Goal: Information Seeking & Learning: Learn about a topic

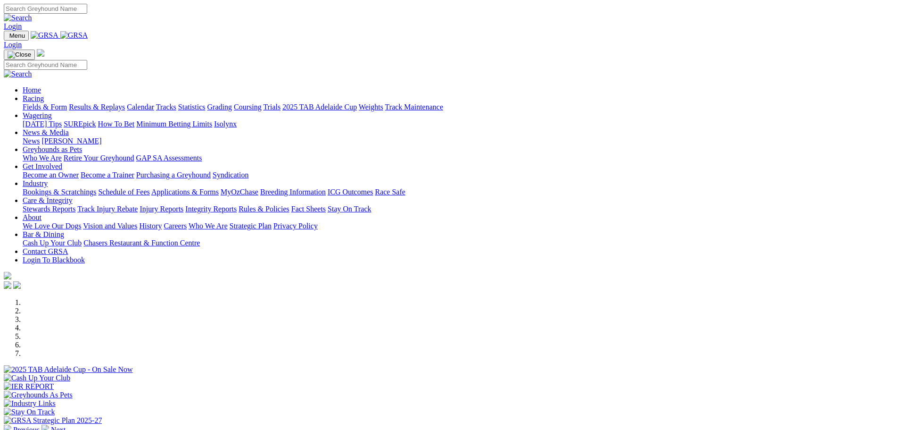
click at [49, 424] on img at bounding box center [45, 428] width 8 height 8
click at [11, 424] on img at bounding box center [8, 428] width 8 height 8
click at [430, 373] on div at bounding box center [449, 373] width 891 height 0
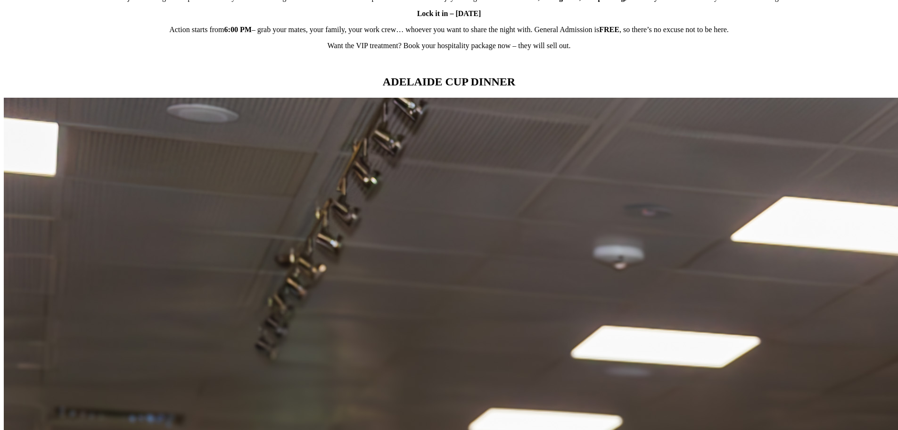
scroll to position [849, 0]
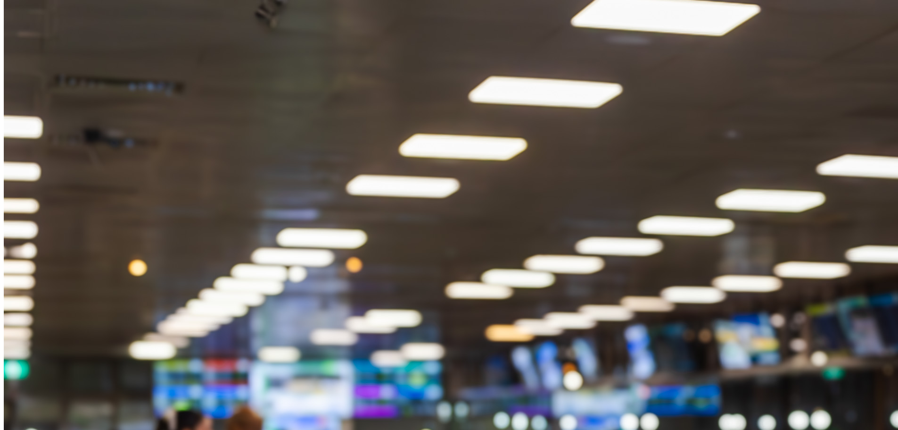
scroll to position [1300, 0]
